Goal: Information Seeking & Learning: Learn about a topic

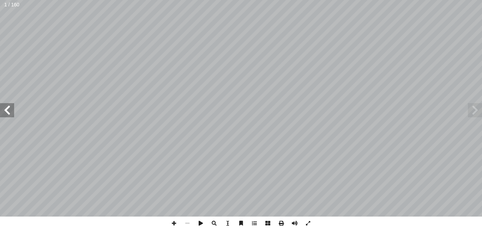
click at [8, 108] on span at bounding box center [7, 110] width 14 height 14
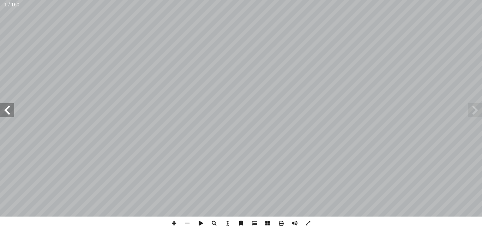
click at [8, 108] on span at bounding box center [7, 110] width 14 height 14
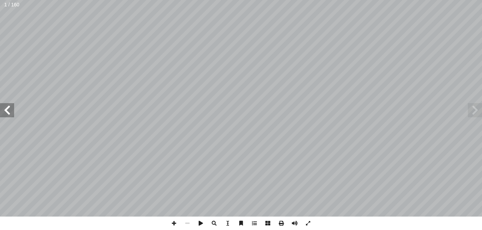
click at [8, 108] on span at bounding box center [7, 110] width 14 height 14
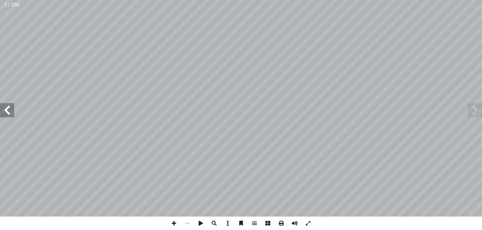
click at [8, 108] on span at bounding box center [7, 110] width 14 height 14
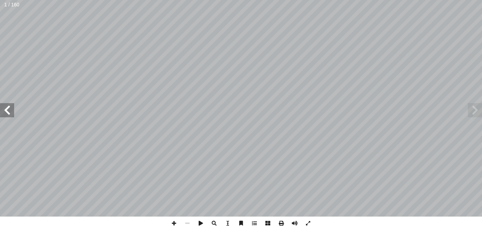
click at [8, 108] on span at bounding box center [7, 110] width 14 height 14
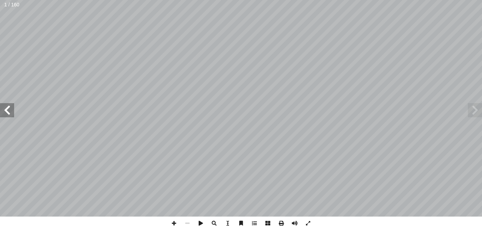
click at [8, 108] on span at bounding box center [7, 110] width 14 height 14
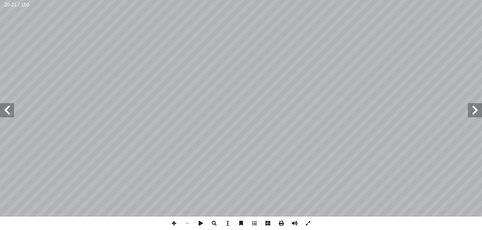
click at [8, 108] on span at bounding box center [7, 110] width 14 height 14
click at [473, 106] on span at bounding box center [475, 110] width 14 height 14
click at [475, 113] on span at bounding box center [475, 110] width 14 height 14
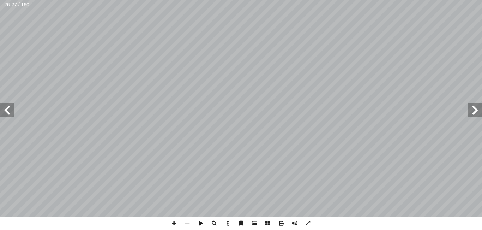
click at [475, 113] on span at bounding box center [475, 110] width 14 height 14
click at [10, 108] on span at bounding box center [7, 110] width 14 height 14
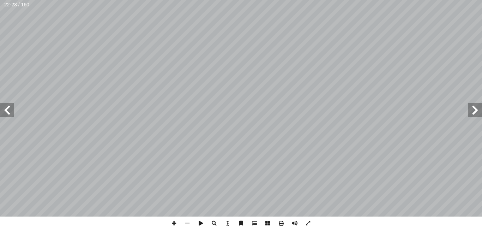
click at [474, 111] on span at bounding box center [475, 110] width 14 height 14
click at [6, 109] on span at bounding box center [7, 110] width 14 height 14
click at [7, 109] on span at bounding box center [7, 110] width 14 height 14
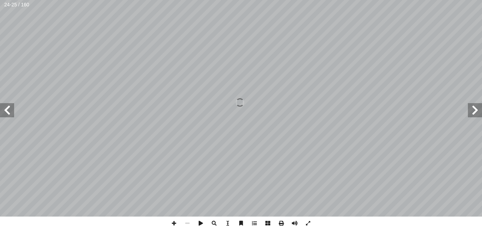
click at [7, 109] on span at bounding box center [7, 110] width 14 height 14
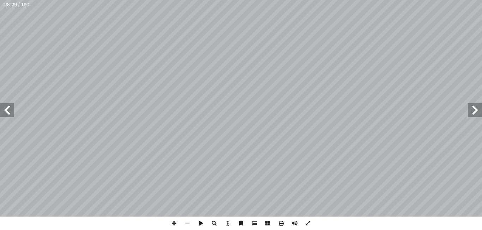
click at [7, 109] on span at bounding box center [7, 110] width 14 height 14
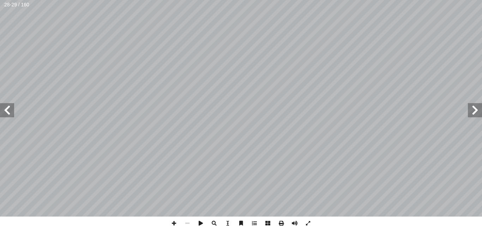
click at [7, 109] on span at bounding box center [7, 110] width 14 height 14
